Goal: Task Accomplishment & Management: Manage account settings

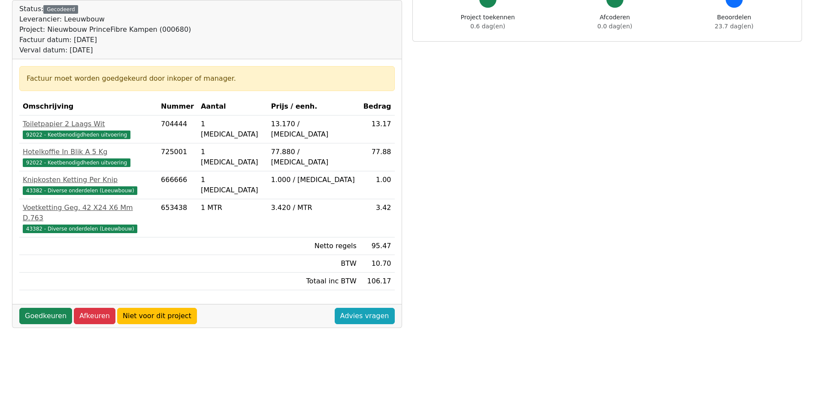
scroll to position [86, 0]
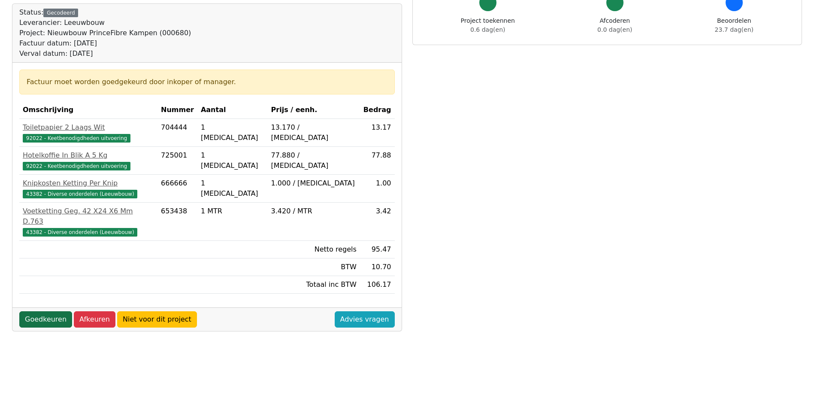
click at [43, 311] on link "Goedkeuren" at bounding box center [45, 319] width 53 height 16
